Goal: Task Accomplishment & Management: Manage account settings

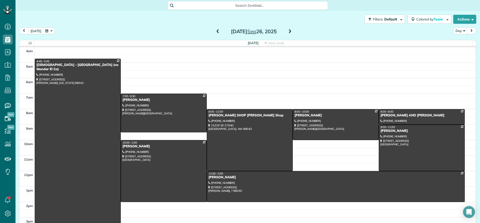
scroll to position [2, 2]
click at [215, 32] on span at bounding box center [218, 32] width 6 height 5
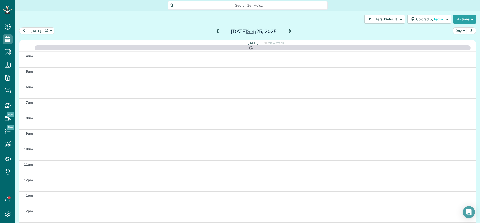
scroll to position [47, 0]
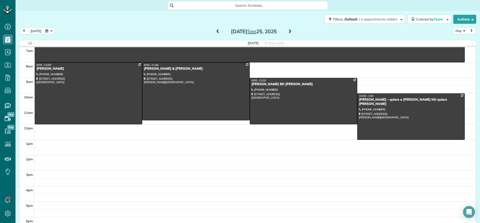
click at [288, 33] on span at bounding box center [290, 32] width 6 height 5
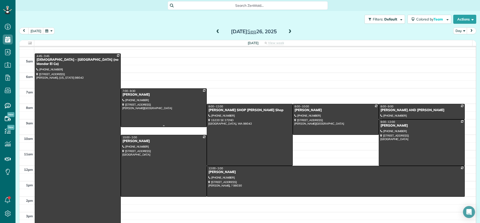
scroll to position [0, 0]
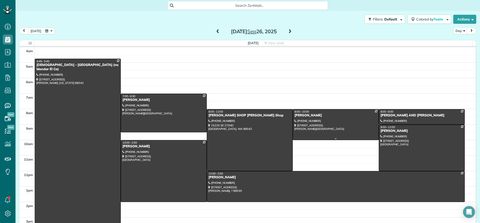
click at [298, 114] on div "[PERSON_NAME]" at bounding box center [335, 116] width 83 height 4
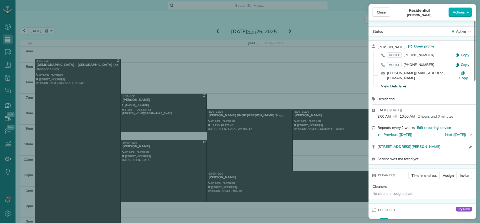
click at [395, 84] on div "View Details" at bounding box center [393, 86] width 25 height 5
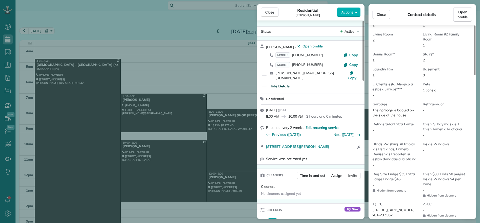
scroll to position [352, 0]
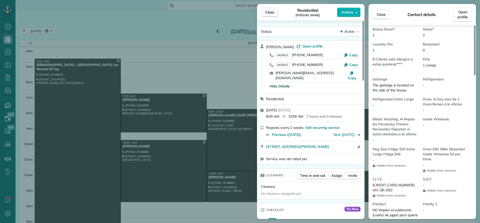
click at [268, 11] on span "Close" at bounding box center [269, 12] width 9 height 5
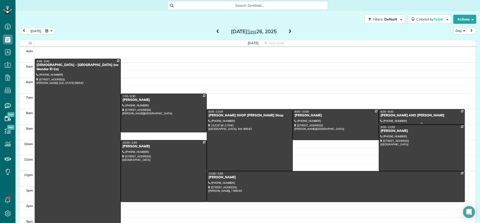
click at [402, 117] on div "KATHY AND STEVE WILSON" at bounding box center [421, 116] width 83 height 4
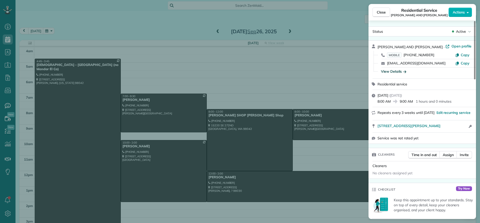
click at [394, 72] on div "View Details" at bounding box center [393, 71] width 25 height 5
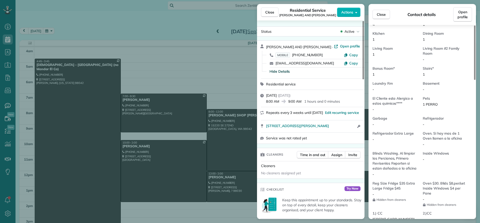
scroll to position [302, 0]
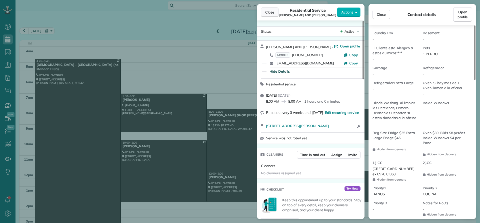
click at [272, 14] on span "Close" at bounding box center [269, 12] width 9 height 5
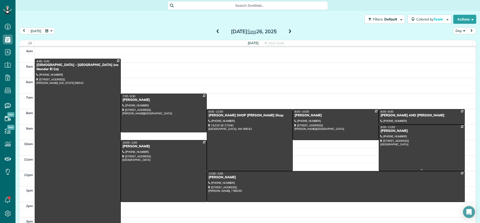
click at [389, 133] on div "Whitney Maehara" at bounding box center [421, 131] width 83 height 4
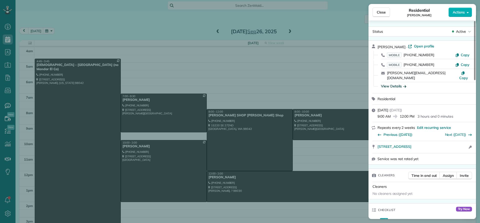
click at [395, 84] on div "View Details" at bounding box center [393, 86] width 25 height 5
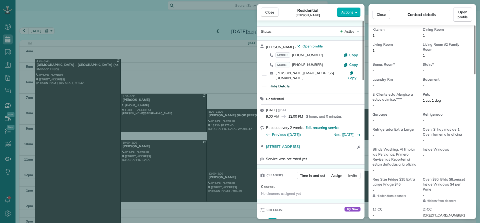
scroll to position [352, 0]
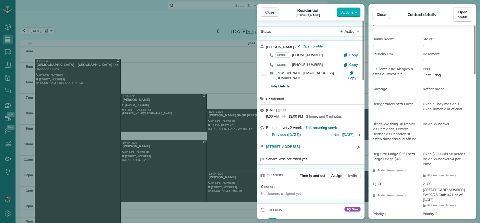
click at [271, 13] on span "Close" at bounding box center [269, 12] width 9 height 5
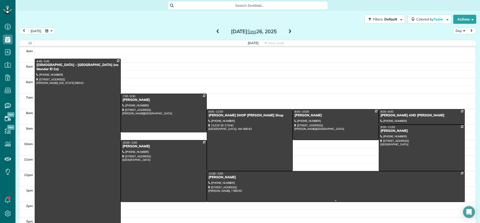
click at [230, 178] on div "Laura Boynton - ANGELICA" at bounding box center [335, 178] width 255 height 4
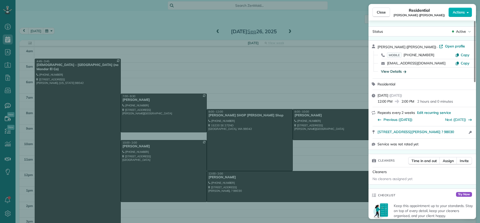
click at [393, 71] on div "View Details" at bounding box center [393, 71] width 25 height 5
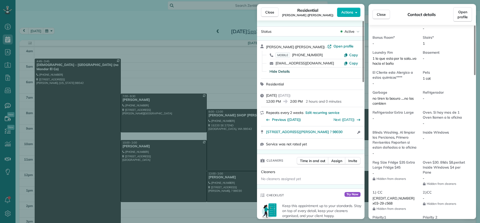
scroll to position [353, 0]
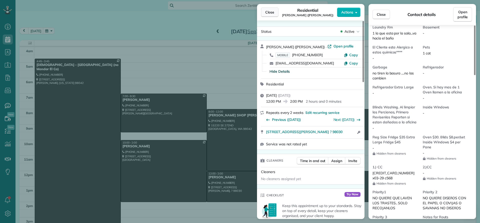
click at [273, 13] on span "Close" at bounding box center [269, 12] width 9 height 5
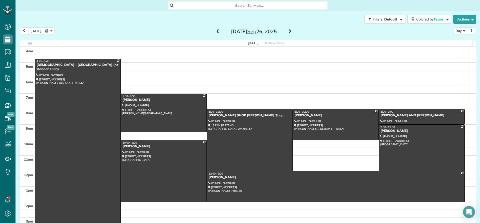
click at [288, 30] on span at bounding box center [290, 32] width 6 height 5
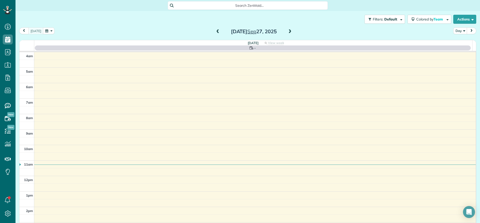
scroll to position [47, 0]
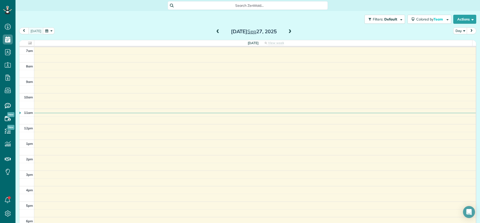
click at [288, 30] on span at bounding box center [290, 32] width 6 height 5
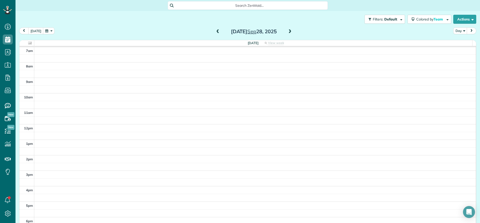
click at [288, 32] on span at bounding box center [290, 32] width 6 height 5
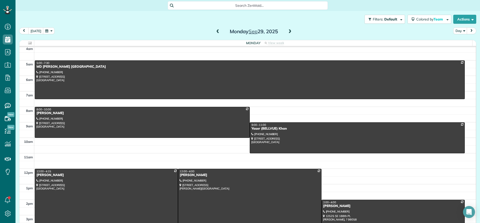
scroll to position [0, 0]
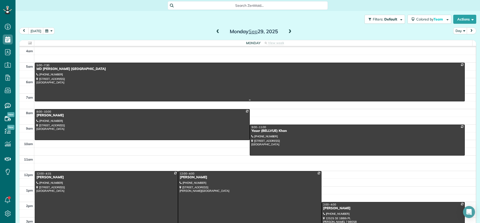
click at [41, 69] on div "MD Cote Maple Valley" at bounding box center [249, 69] width 427 height 4
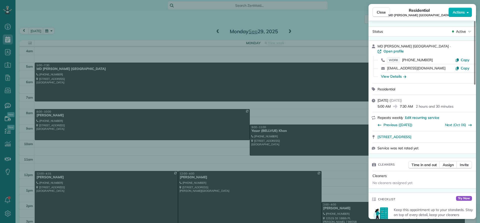
drag, startPoint x: 403, startPoint y: 47, endPoint x: 377, endPoint y: 46, distance: 25.8
click at [377, 46] on div "MD Cote Maple Valley · Open profile WORK (425) 413-1418 Copy spa@mdcote.net Cop…" at bounding box center [423, 62] width 108 height 43
click at [383, 13] on span "Close" at bounding box center [381, 12] width 9 height 5
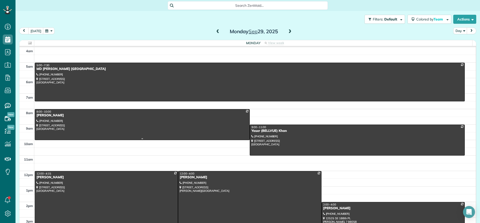
click at [48, 119] on div at bounding box center [142, 125] width 215 height 31
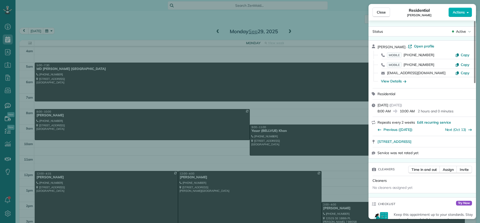
drag, startPoint x: 398, startPoint y: 44, endPoint x: 376, endPoint y: 45, distance: 21.8
click at [376, 45] on div "Mary Grady · Open profile MOBILE (206) 920-8329 Copy MOBILE (206) 920-8336 Copy…" at bounding box center [423, 65] width 108 height 48
click at [381, 11] on span "Close" at bounding box center [381, 12] width 9 height 5
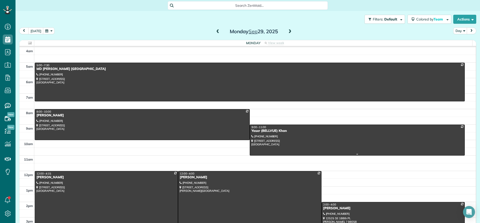
click at [265, 131] on div "Yaser (BELLVUE) Khan" at bounding box center [357, 131] width 212 height 4
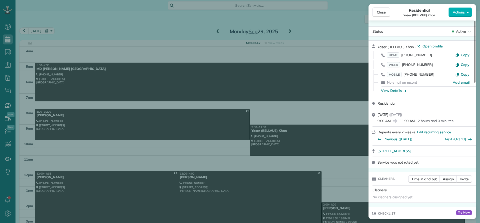
drag, startPoint x: 414, startPoint y: 46, endPoint x: 373, endPoint y: 49, distance: 41.1
click at [373, 49] on div "Yaser (BELLVUE) Khan · Open profile HOME (425) 553-8587 Copy WORK (425) 882-808…" at bounding box center [423, 69] width 108 height 57
click at [396, 92] on div "View Details" at bounding box center [393, 90] width 25 height 5
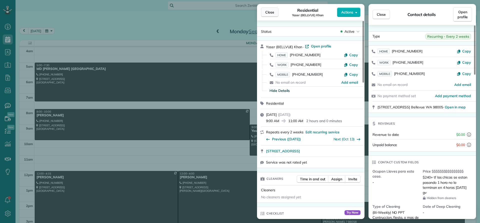
drag, startPoint x: 272, startPoint y: 12, endPoint x: 272, endPoint y: 17, distance: 5.0
click at [272, 13] on span "Close" at bounding box center [269, 12] width 9 height 5
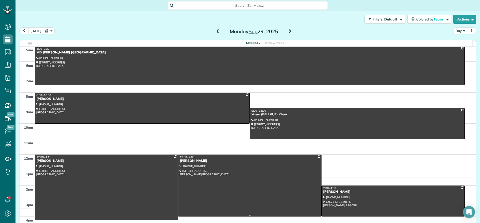
scroll to position [25, 0]
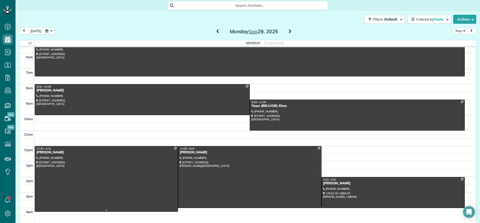
click at [50, 152] on div "Tom Silvius" at bounding box center [106, 153] width 140 height 4
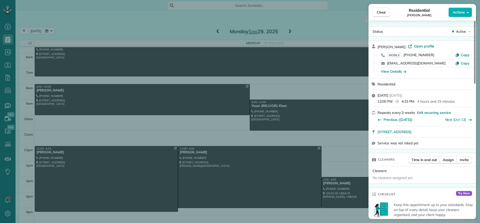
drag, startPoint x: 397, startPoint y: 45, endPoint x: 377, endPoint y: 45, distance: 19.3
click at [377, 45] on div "Tom Silvius · Open profile MOBILE (206) 334-6037 Copy tomsilvius@gmail.com Copy…" at bounding box center [423, 60] width 108 height 38
click at [396, 73] on div "View Details" at bounding box center [393, 71] width 25 height 5
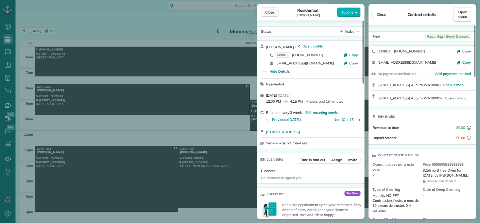
click at [270, 12] on span "Close" at bounding box center [269, 12] width 9 height 5
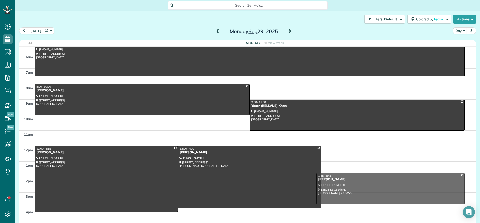
drag, startPoint x: 327, startPoint y: 179, endPoint x: 327, endPoint y: 174, distance: 5.0
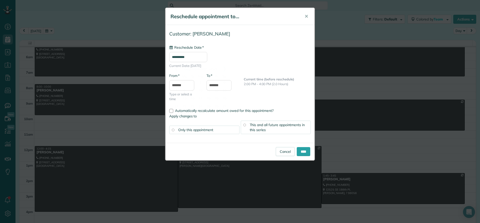
click at [199, 56] on input "**********" at bounding box center [188, 57] width 38 height 10
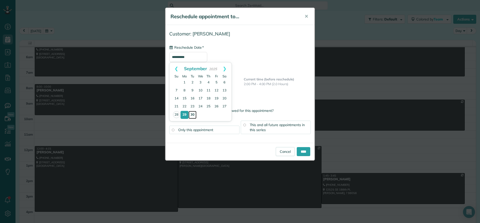
click at [193, 115] on link "30" at bounding box center [193, 115] width 8 height 8
type input "**********"
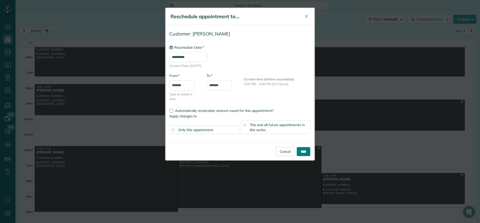
click at [303, 153] on input "****" at bounding box center [304, 151] width 14 height 9
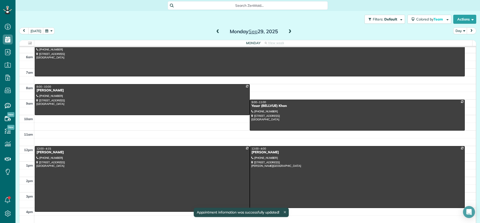
click at [288, 31] on span at bounding box center [290, 32] width 6 height 5
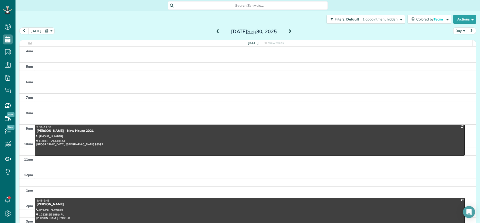
click at [290, 30] on span at bounding box center [290, 32] width 6 height 5
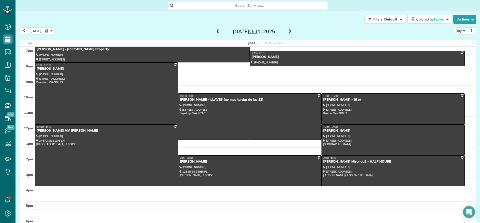
scroll to position [22, 0]
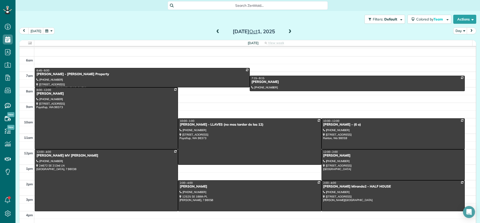
click at [215, 32] on span at bounding box center [218, 32] width 6 height 5
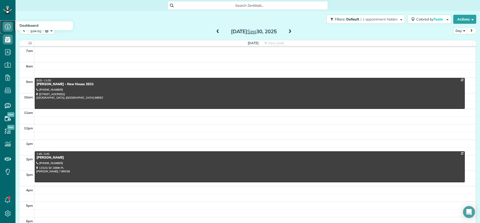
click at [7, 27] on icon at bounding box center [8, 27] width 10 height 10
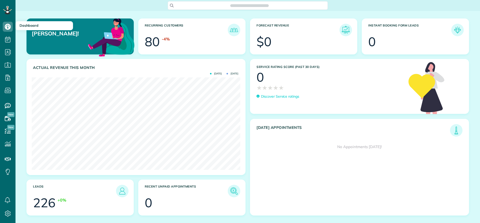
scroll to position [93, 209]
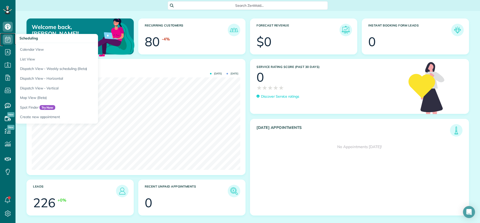
click at [7, 39] on use at bounding box center [7, 40] width 5 height 6
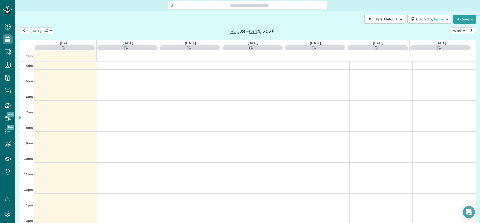
scroll to position [47, 0]
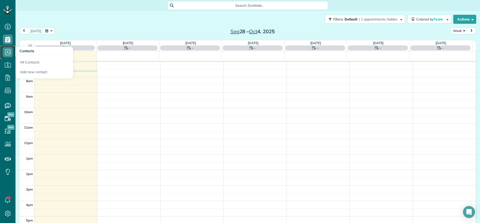
click at [6, 52] on icon at bounding box center [8, 52] width 10 height 10
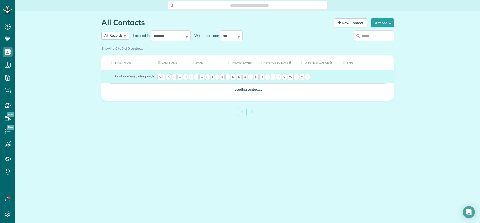
drag, startPoint x: 0, startPoint y: 0, endPoint x: 7, endPoint y: 64, distance: 64.6
click at [7, 64] on icon at bounding box center [8, 65] width 10 height 10
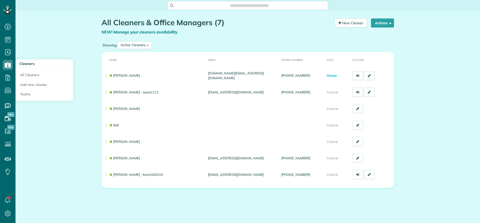
scroll to position [2, 2]
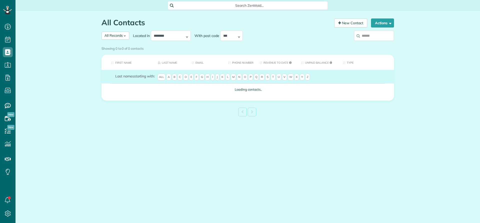
scroll to position [2, 2]
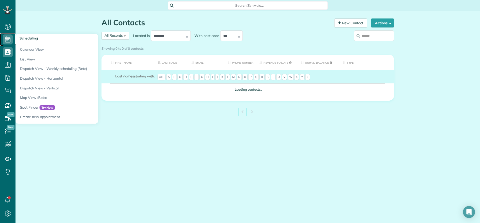
click at [7, 39] on use at bounding box center [7, 40] width 5 height 6
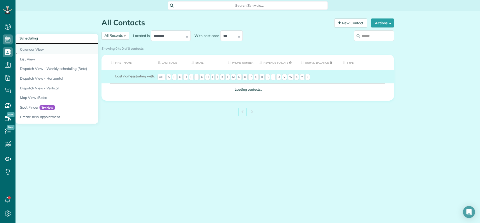
click at [31, 50] on link "Calendar View" at bounding box center [78, 49] width 125 height 12
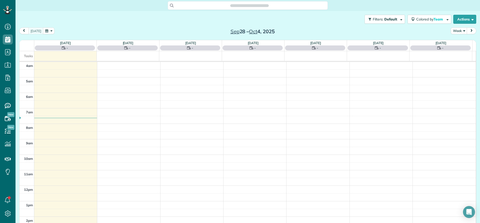
scroll to position [47, 0]
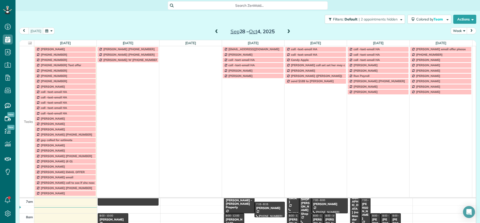
click at [27, 76] on td at bounding box center [27, 75] width 15 height 5
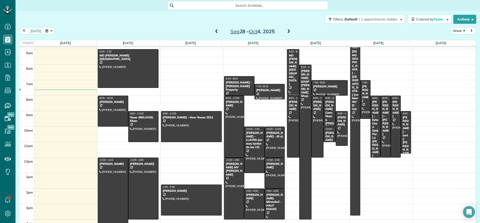
scroll to position [0, 0]
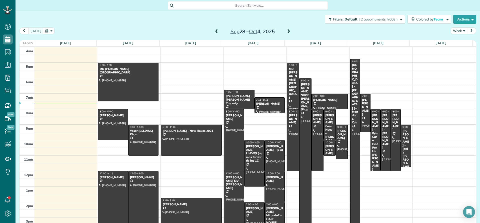
click at [456, 31] on button "Week" at bounding box center [459, 31] width 17 height 7
click at [454, 42] on link "Day" at bounding box center [471, 43] width 40 height 10
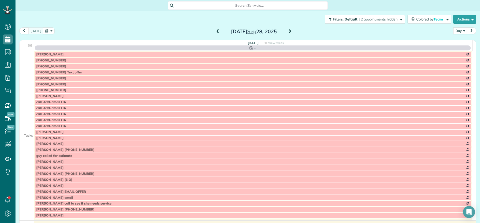
scroll to position [47, 0]
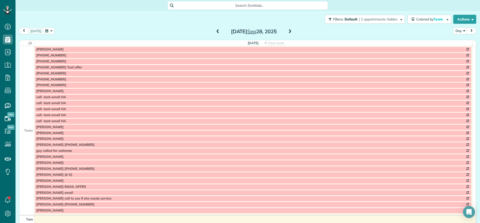
click at [26, 78] on td at bounding box center [27, 80] width 15 height 6
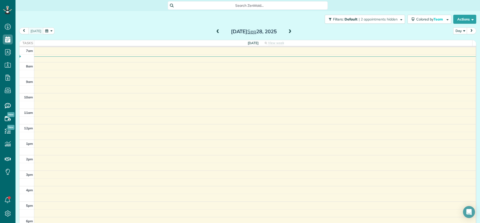
click at [287, 34] on span at bounding box center [290, 32] width 6 height 5
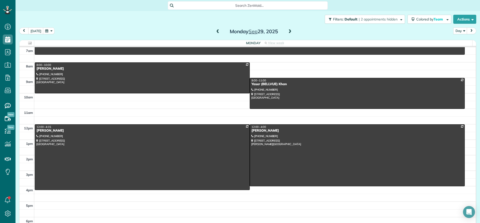
click at [287, 31] on span at bounding box center [290, 32] width 6 height 5
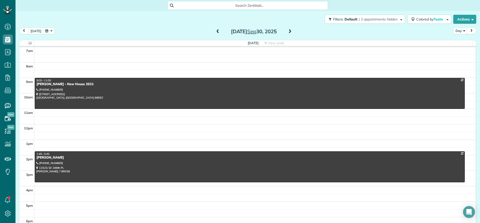
click at [215, 32] on span at bounding box center [218, 32] width 6 height 5
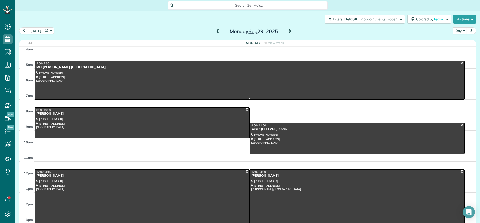
scroll to position [0, 0]
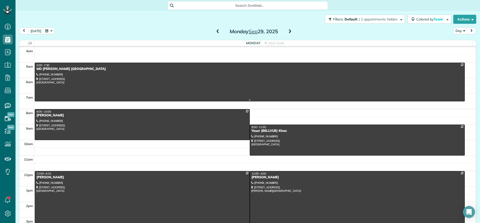
click at [49, 68] on div "MD Cote Maple Valley" at bounding box center [249, 69] width 427 height 4
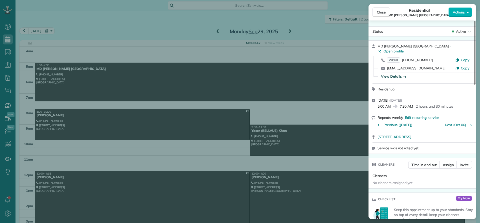
click at [391, 74] on div "View Details" at bounding box center [393, 76] width 25 height 5
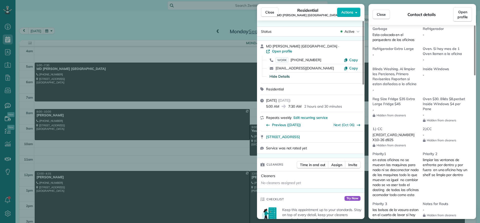
scroll to position [427, 0]
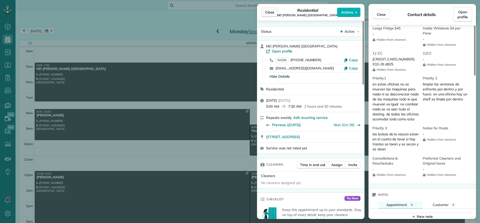
click at [273, 13] on span "Close" at bounding box center [269, 12] width 9 height 5
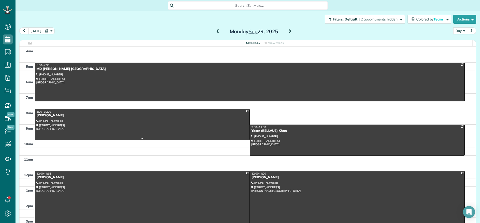
click at [42, 119] on div at bounding box center [142, 125] width 215 height 31
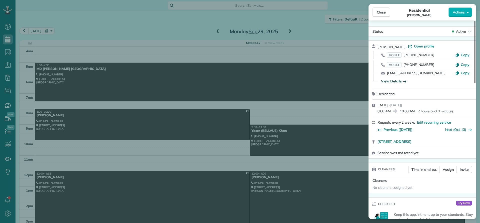
click at [394, 82] on div "View Details" at bounding box center [393, 81] width 25 height 5
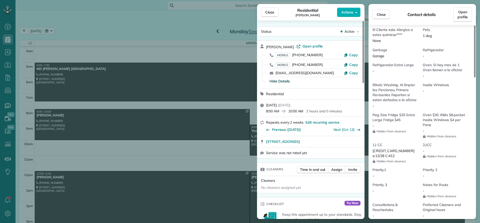
scroll to position [403, 0]
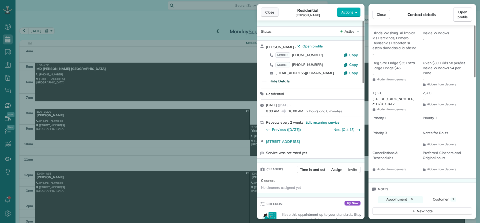
click at [269, 13] on span "Close" at bounding box center [269, 12] width 9 height 5
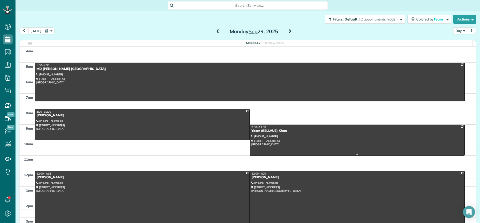
click at [260, 130] on div "Yaser (BELLVUE) Khan" at bounding box center [357, 131] width 212 height 4
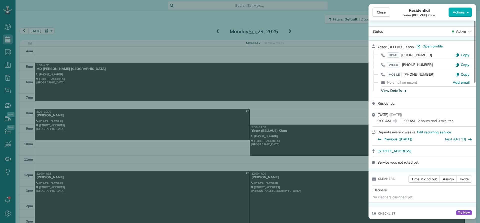
click at [393, 91] on div "View Details" at bounding box center [393, 90] width 25 height 5
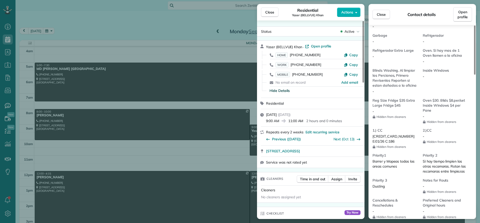
scroll to position [402, 0]
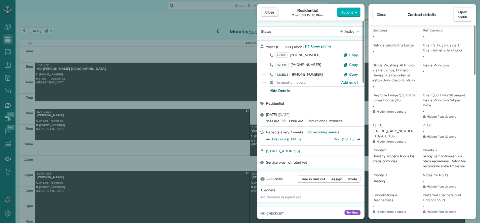
click at [270, 13] on span "Close" at bounding box center [269, 12] width 9 height 5
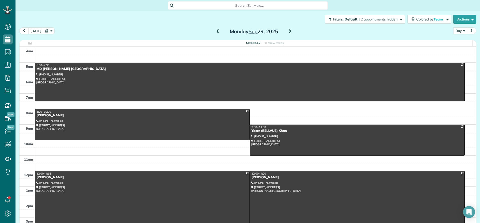
click at [49, 182] on div at bounding box center [142, 205] width 215 height 66
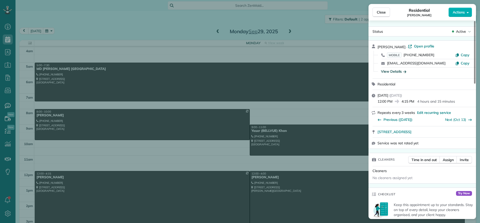
click at [398, 71] on div "View Details" at bounding box center [393, 71] width 25 height 5
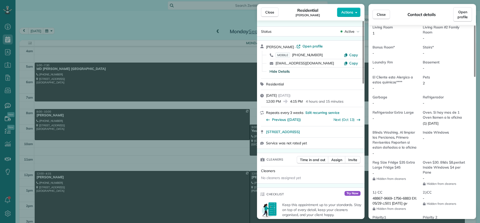
scroll to position [353, 0]
